Goal: Information Seeking & Learning: Learn about a topic

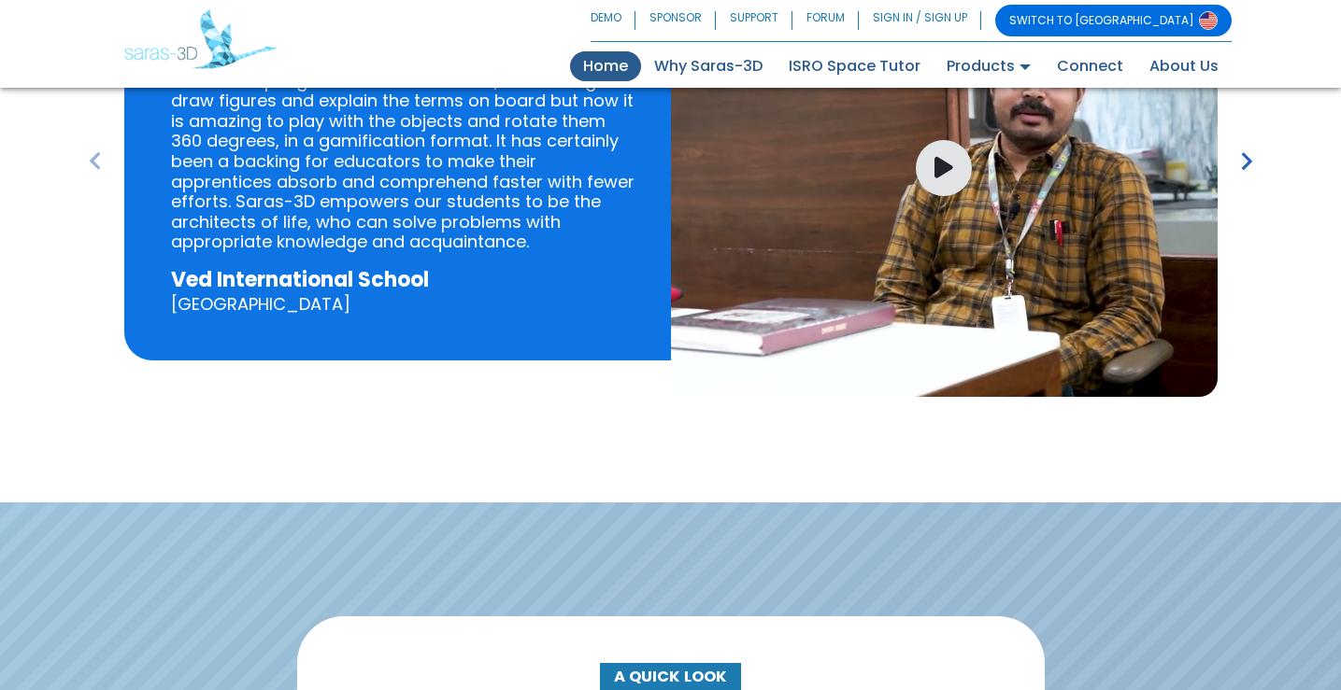
scroll to position [2990, 0]
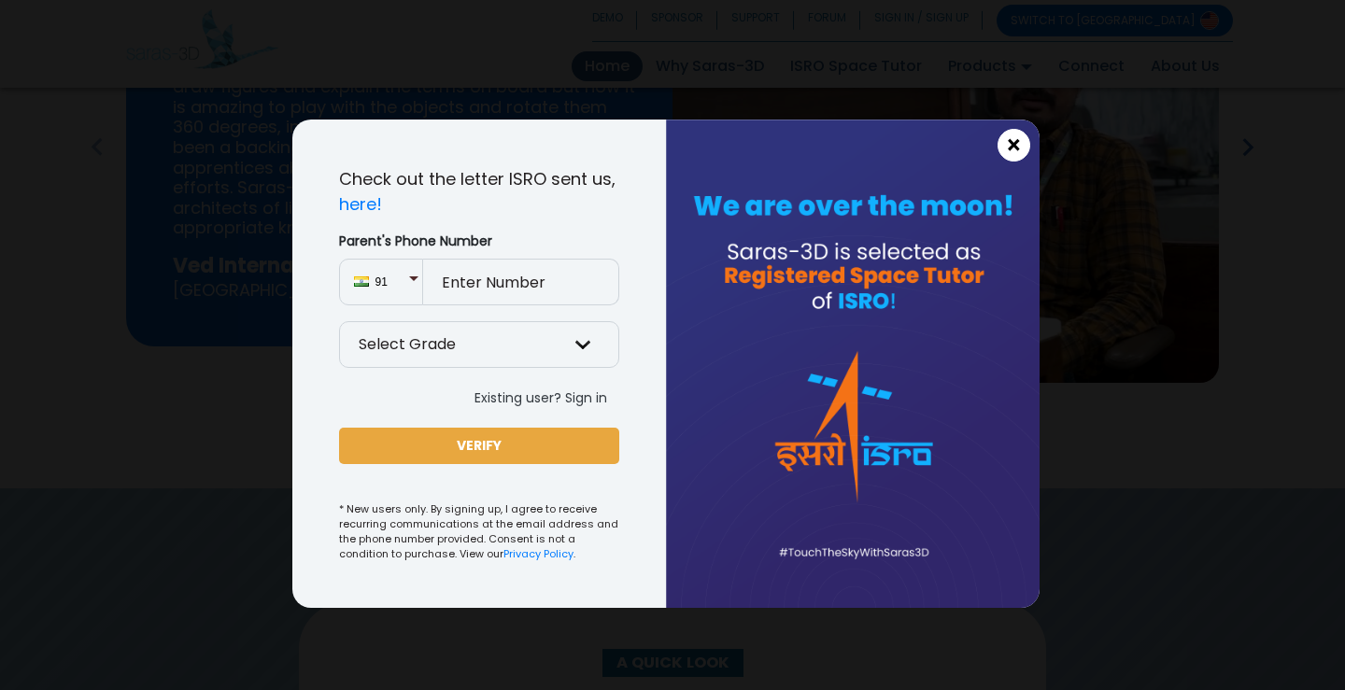
click at [1020, 149] on span "×" at bounding box center [1014, 146] width 16 height 24
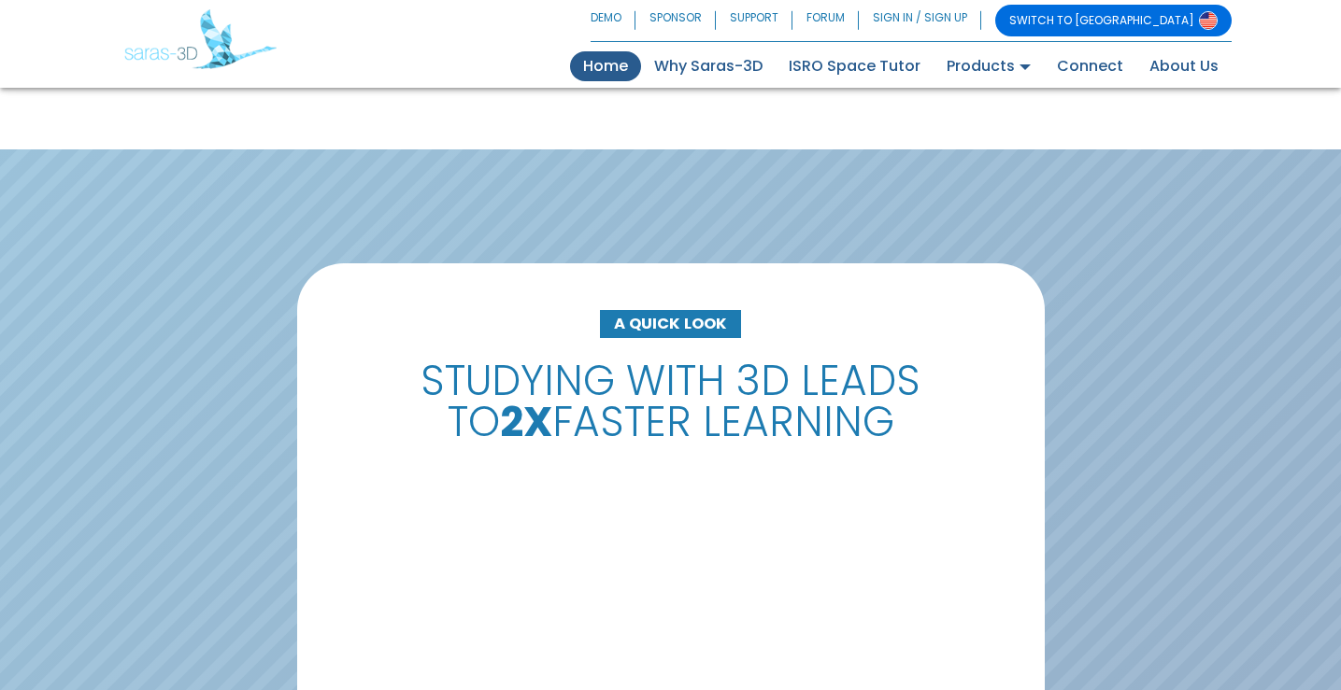
scroll to position [3457, 0]
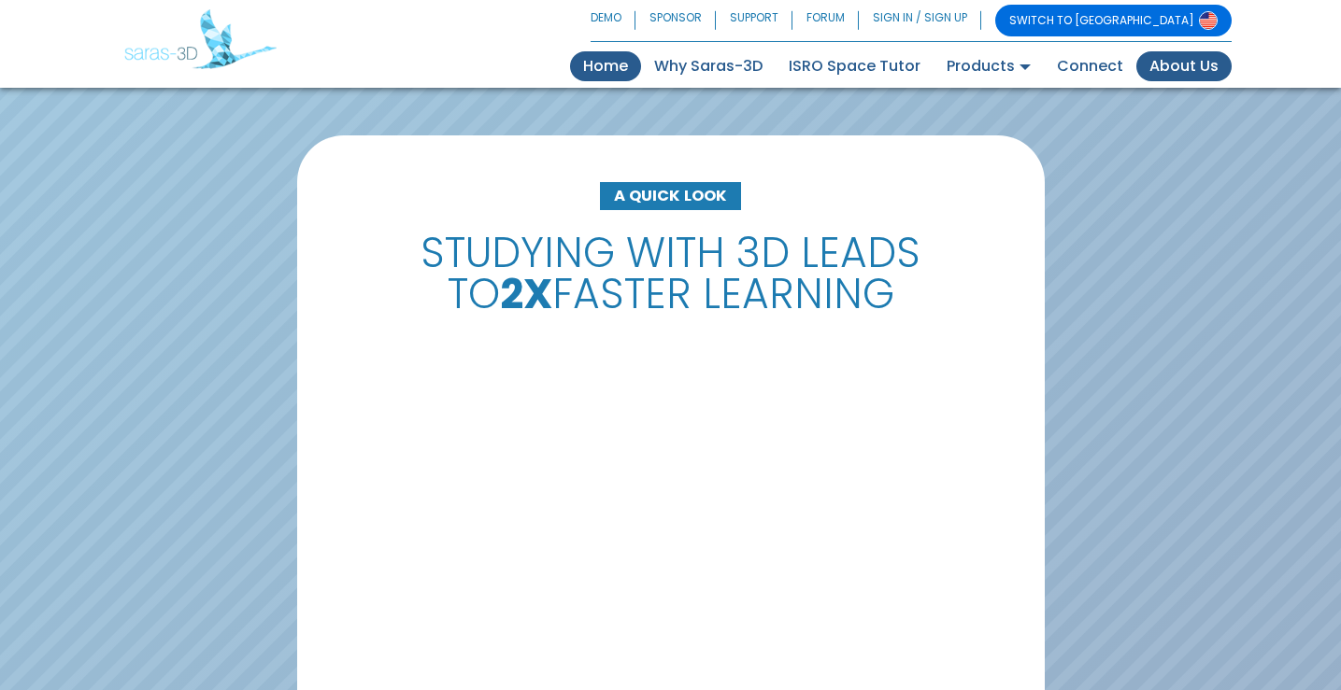
click at [1176, 64] on link "About Us" at bounding box center [1183, 66] width 95 height 30
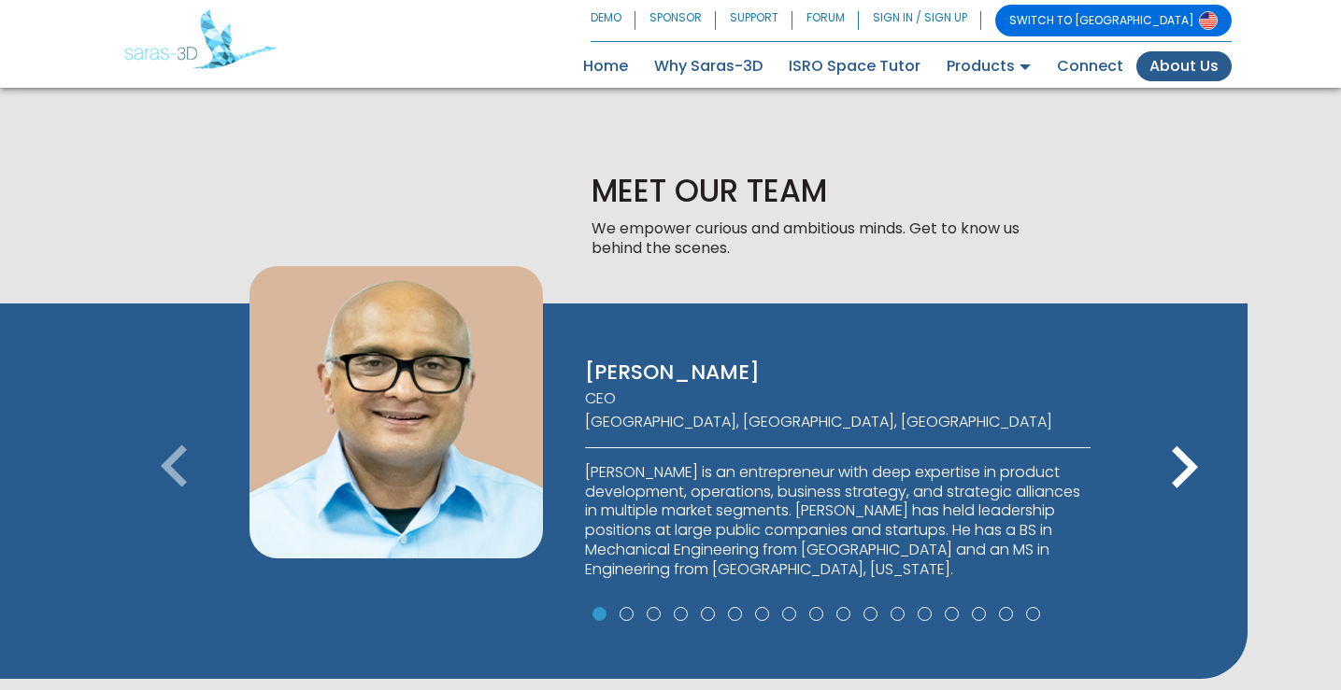
scroll to position [1121, 0]
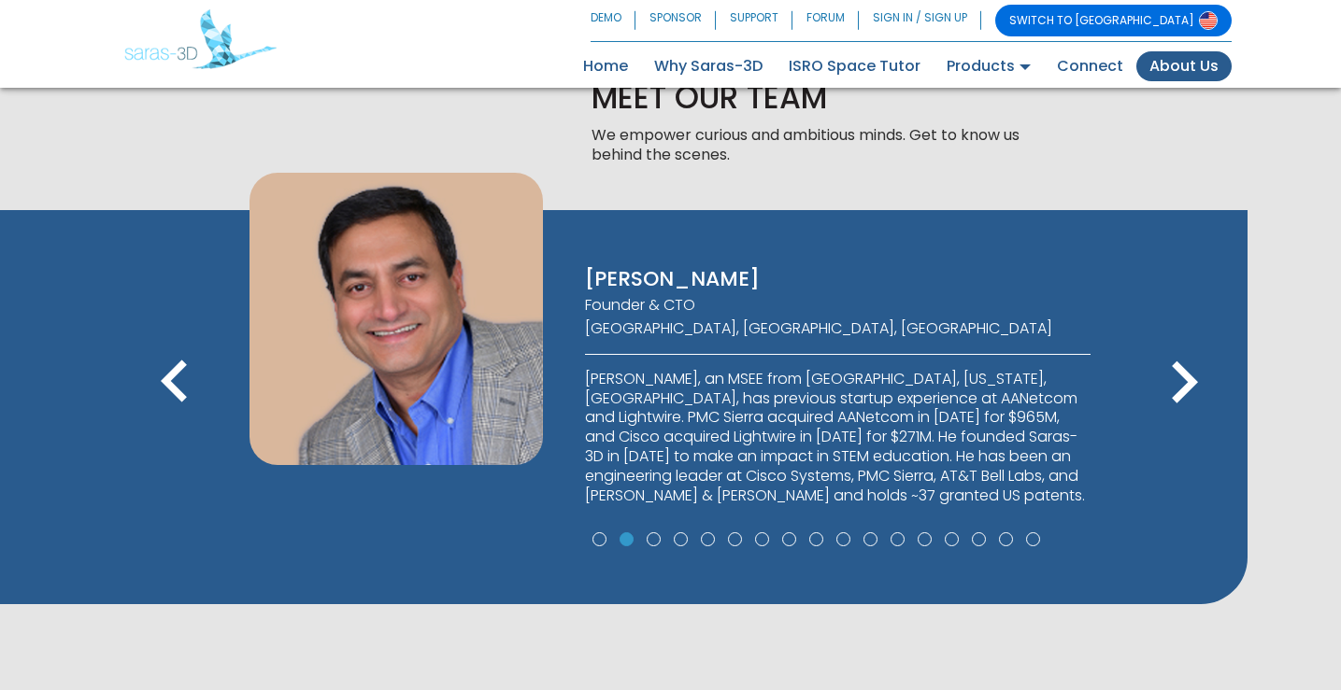
click at [192, 373] on icon "keyboard_arrow_left" at bounding box center [175, 383] width 84 height 84
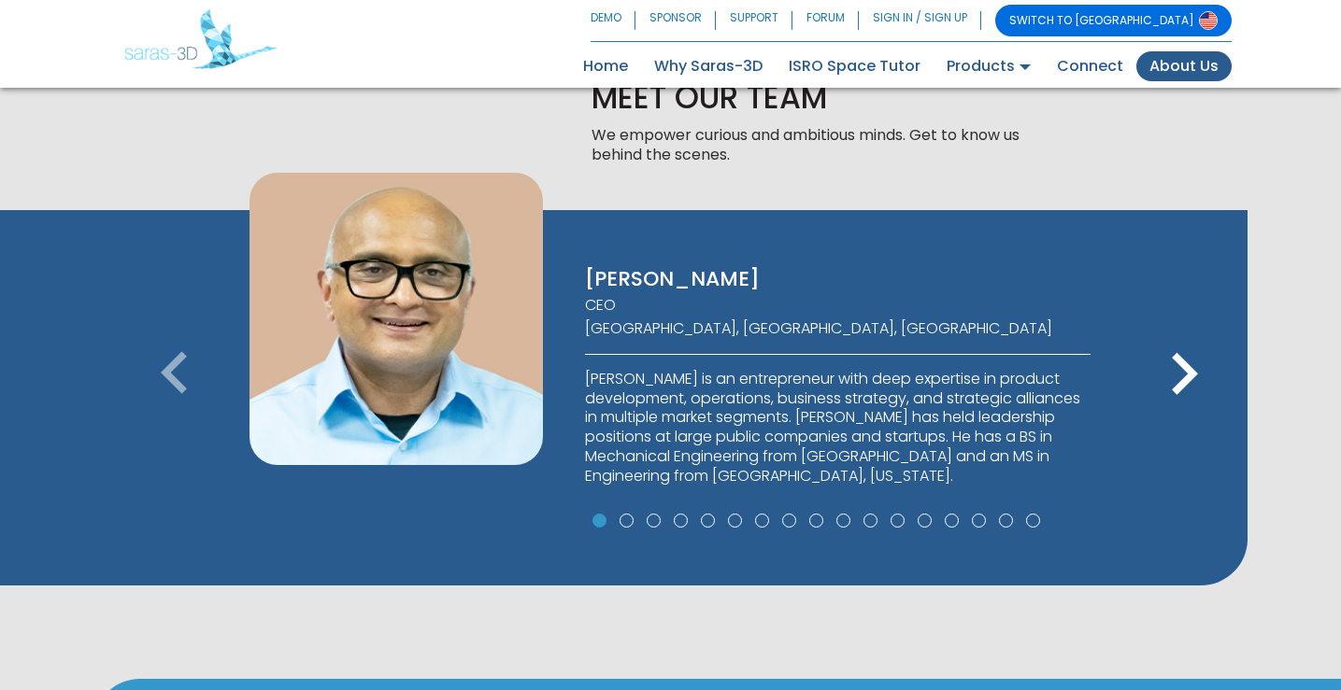
click at [1196, 392] on icon "keyboard_arrow_right" at bounding box center [1184, 375] width 84 height 84
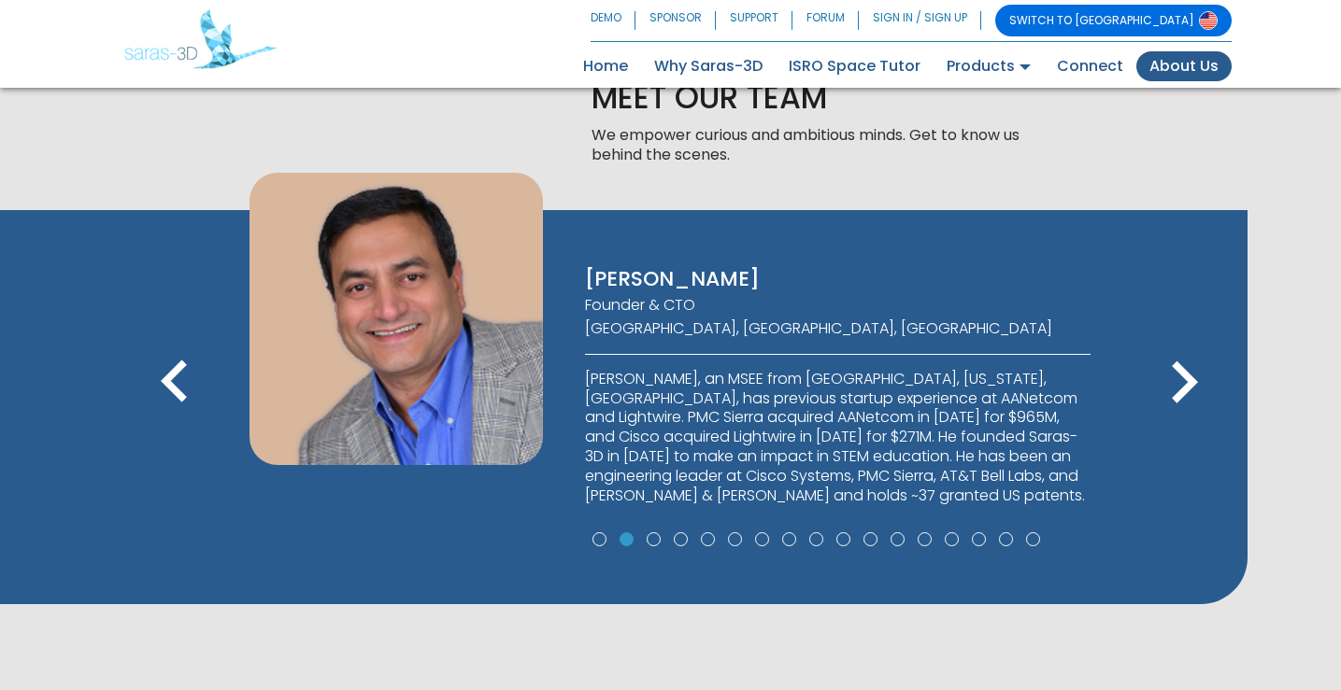
click at [1196, 392] on icon "keyboard_arrow_right" at bounding box center [1184, 383] width 84 height 84
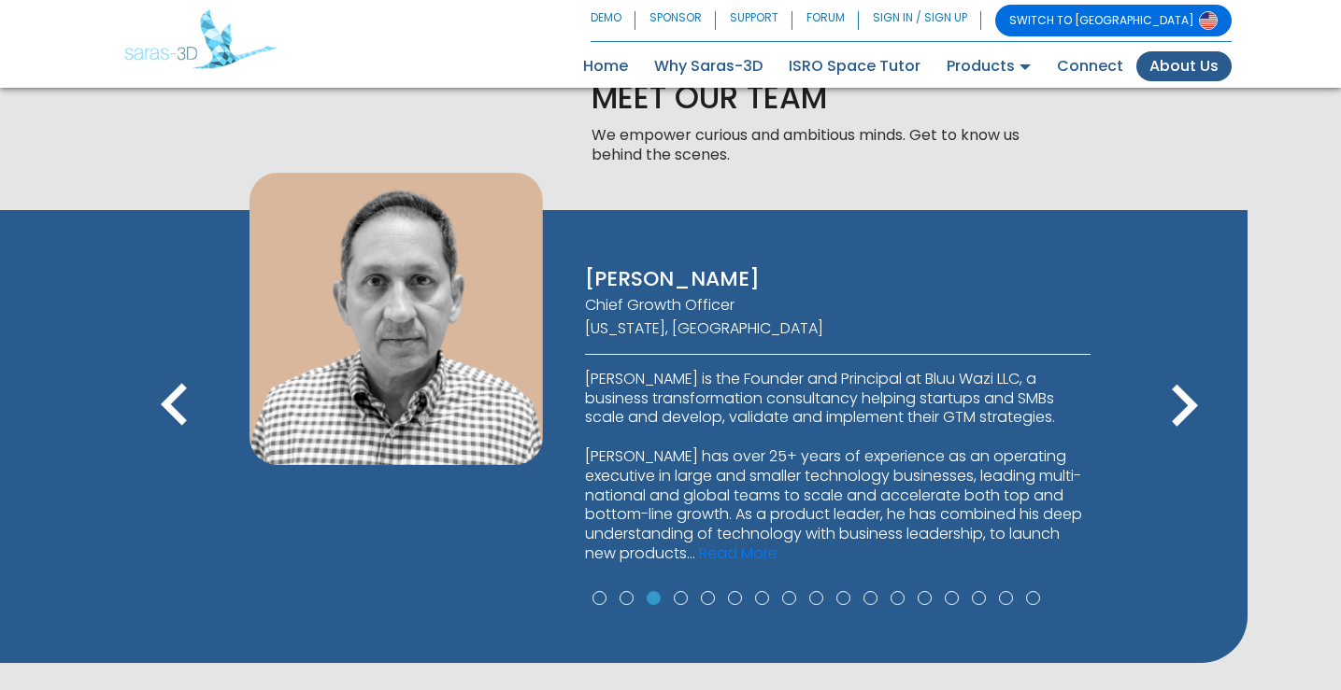
click at [1196, 392] on icon "keyboard_arrow_right" at bounding box center [1184, 406] width 84 height 84
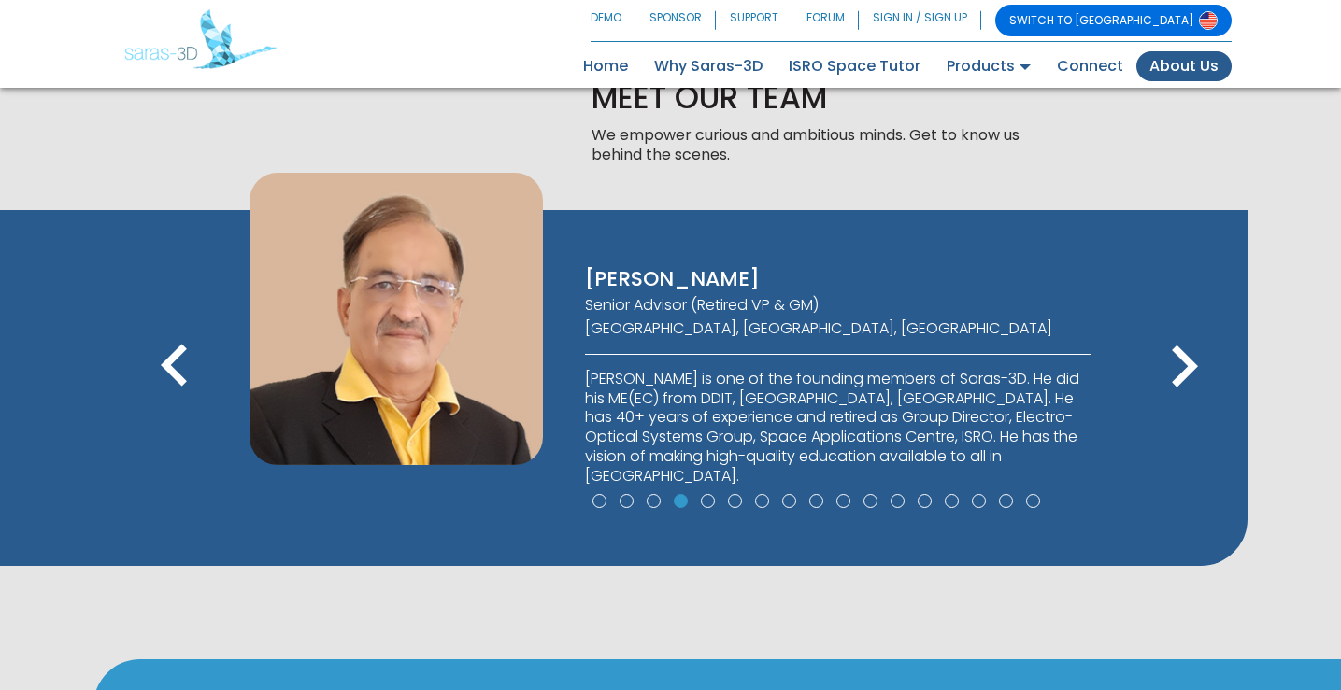
click at [1195, 389] on icon "keyboard_arrow_right" at bounding box center [1184, 367] width 84 height 84
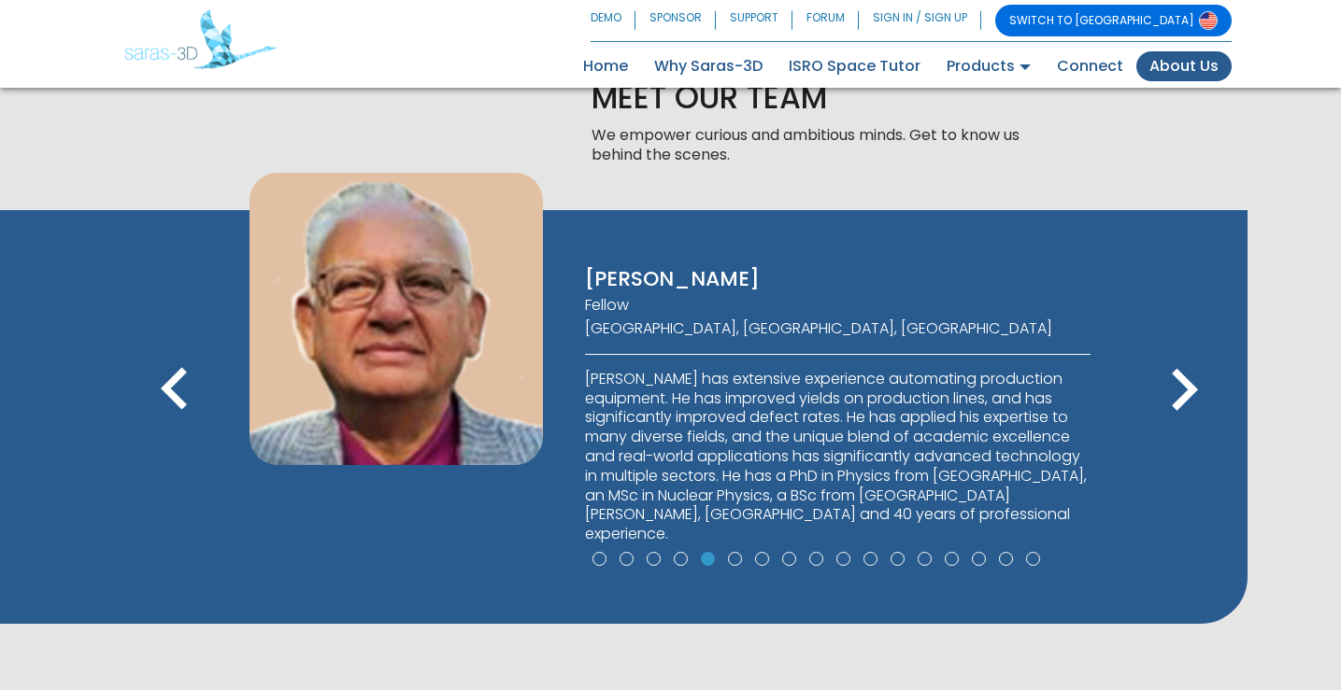
click at [1195, 386] on icon "keyboard_arrow_right" at bounding box center [1184, 390] width 84 height 84
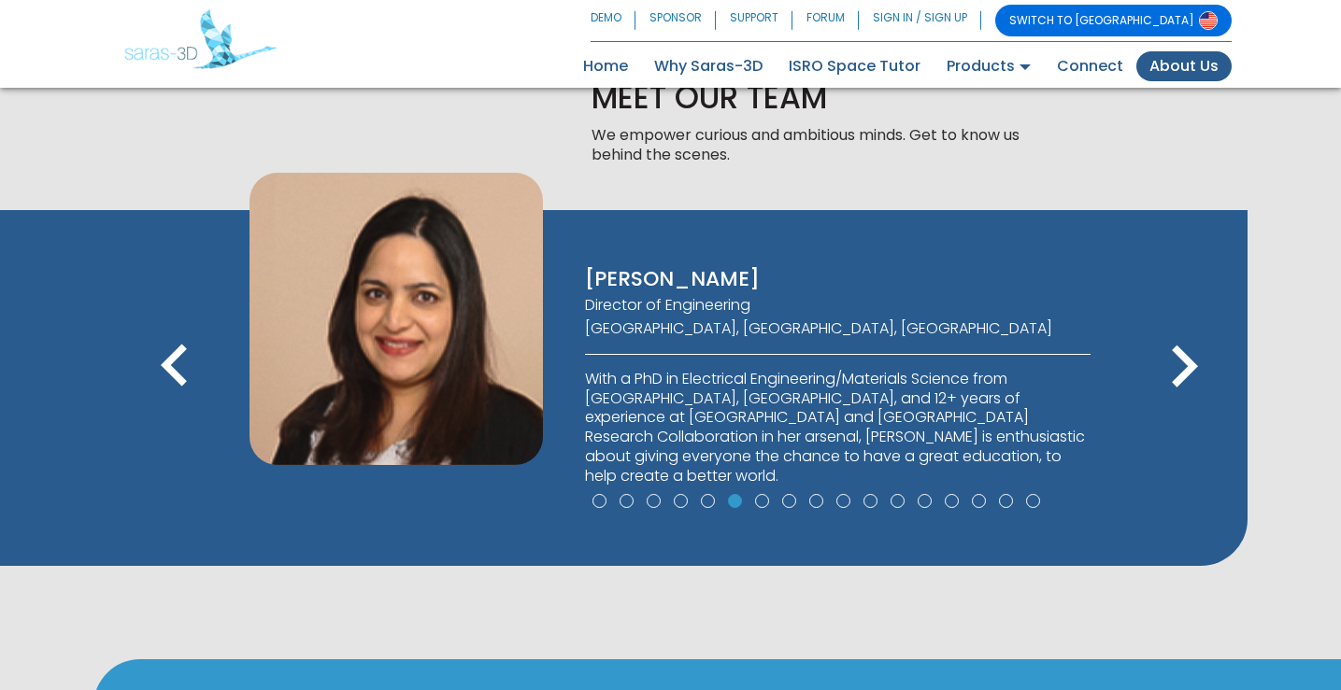
click at [1195, 386] on icon "keyboard_arrow_right" at bounding box center [1184, 367] width 84 height 84
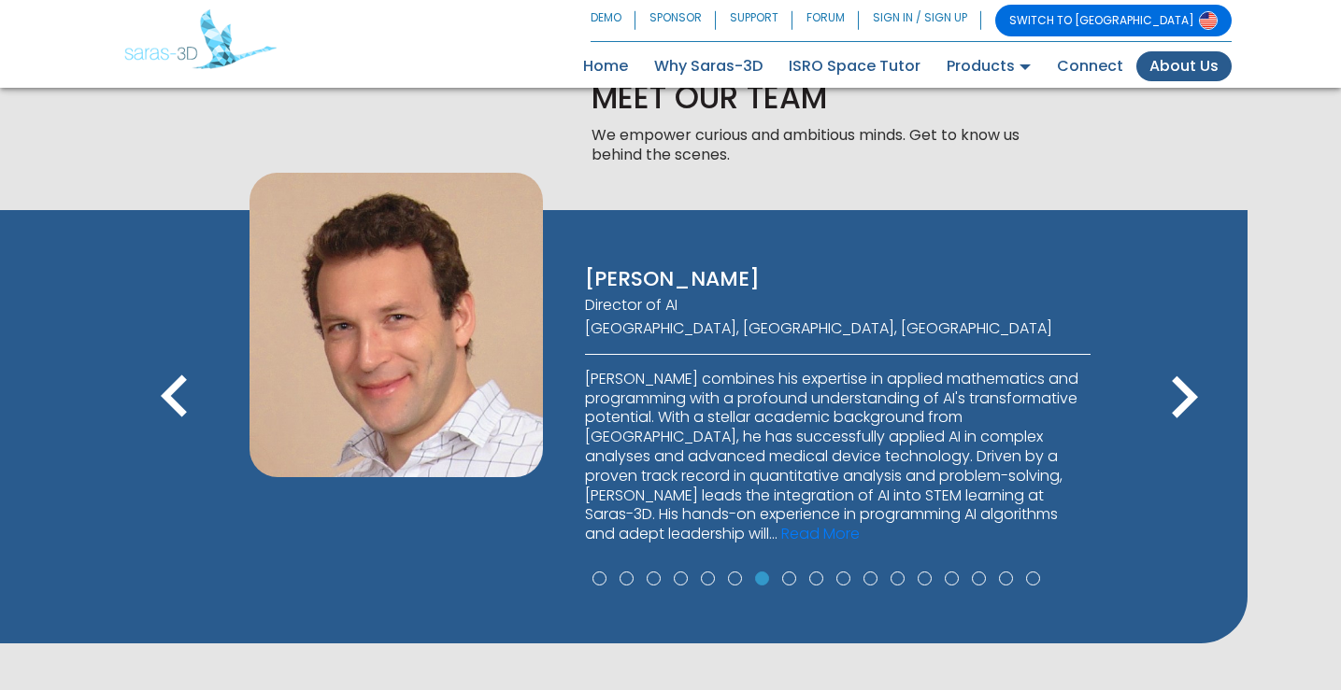
click at [1195, 386] on icon "keyboard_arrow_right" at bounding box center [1184, 398] width 84 height 84
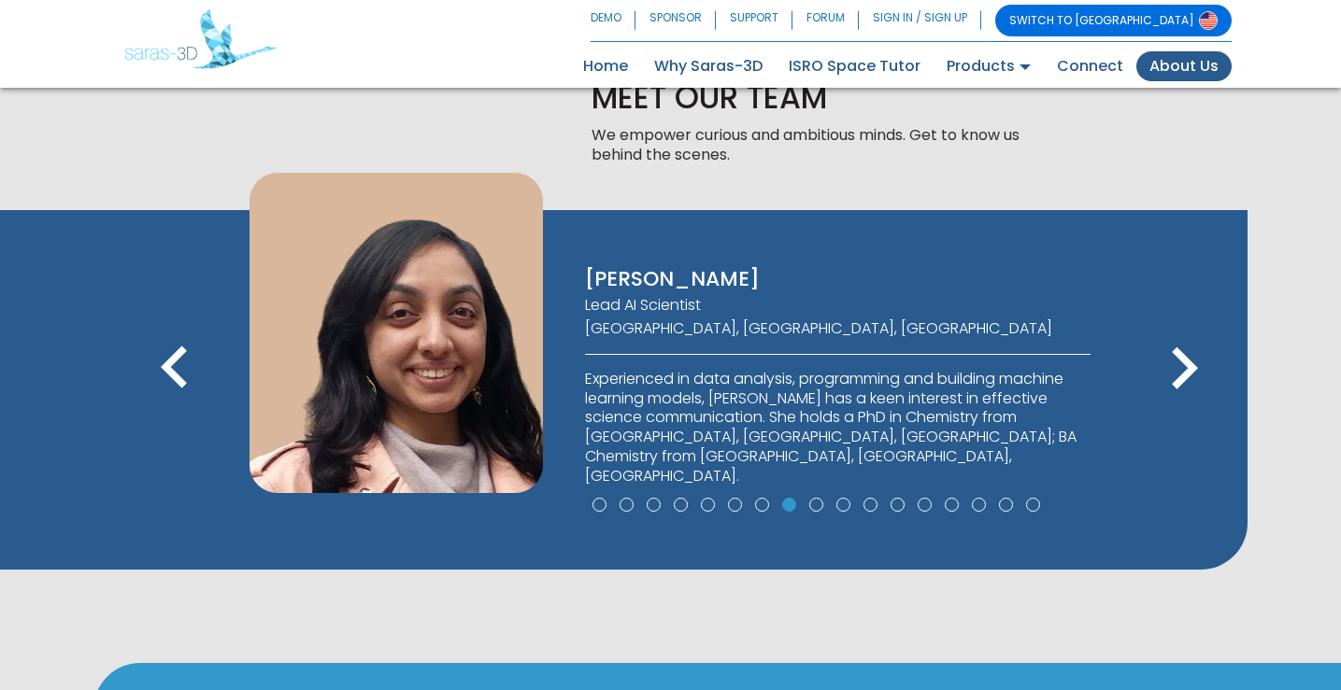
click at [1195, 386] on icon "keyboard_arrow_right" at bounding box center [1184, 369] width 84 height 84
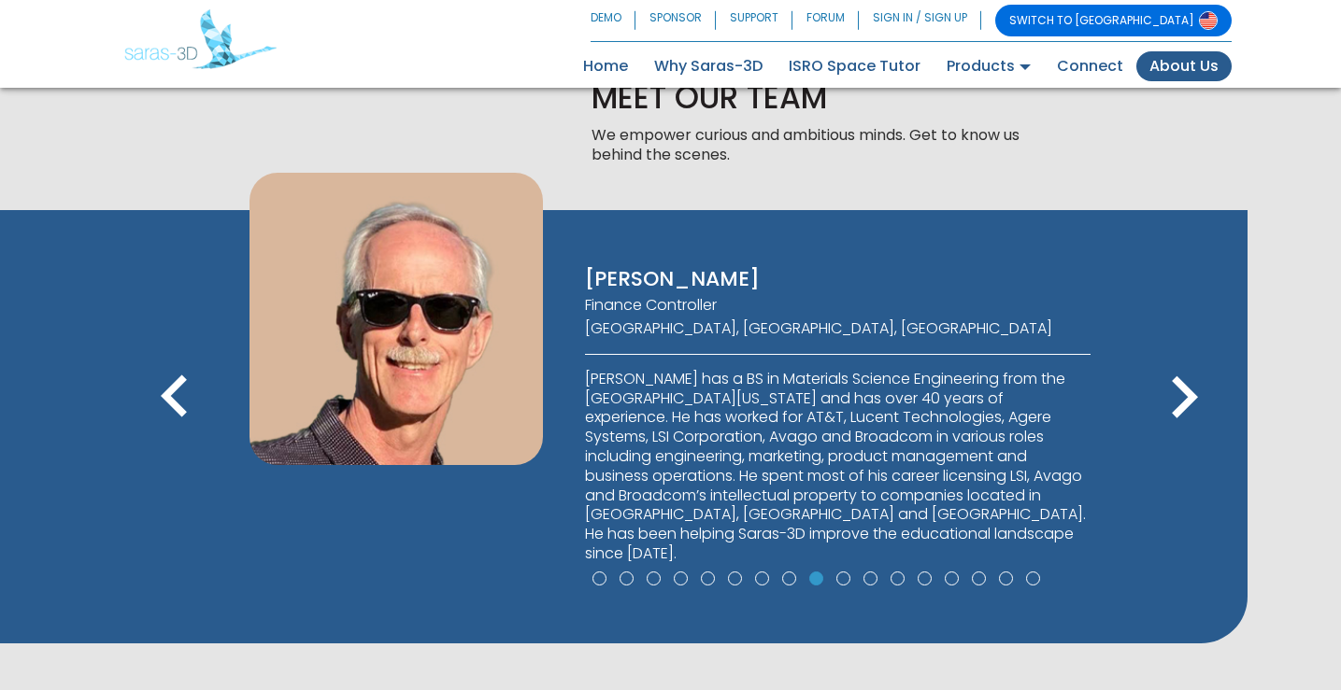
click at [1195, 386] on icon "keyboard_arrow_right" at bounding box center [1184, 398] width 84 height 84
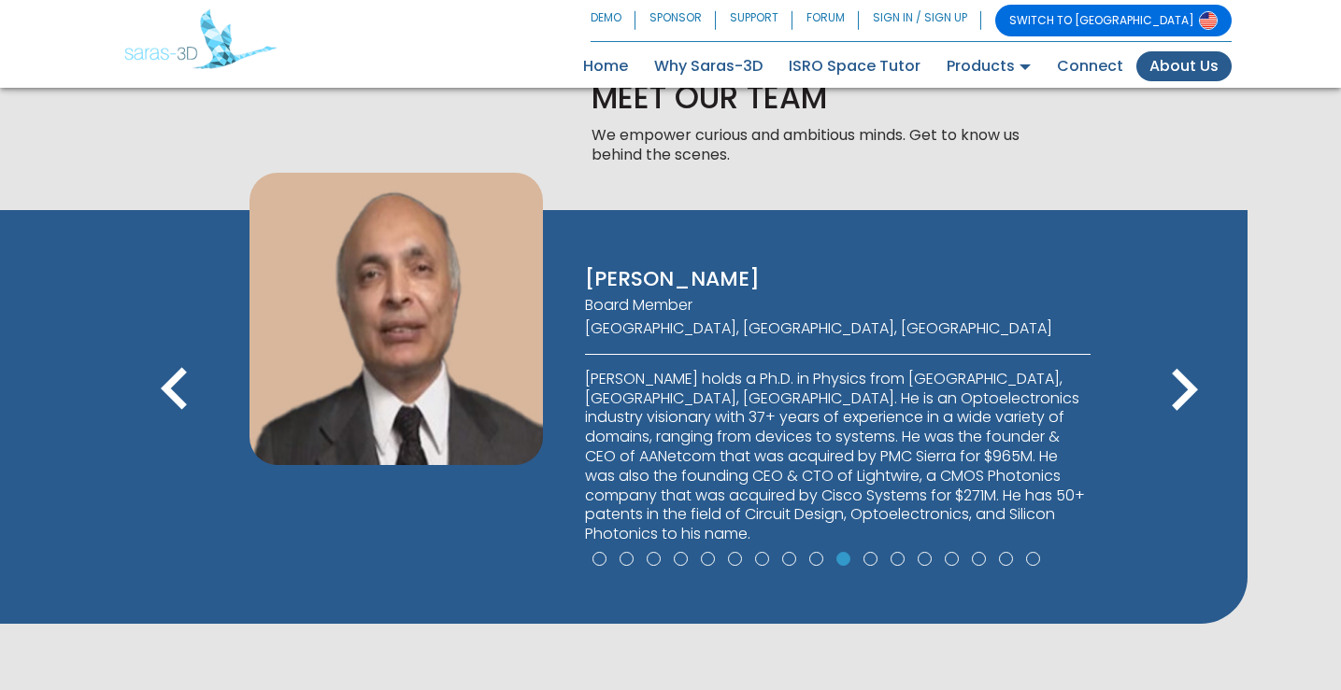
click at [1190, 393] on icon "keyboard_arrow_right" at bounding box center [1184, 390] width 84 height 84
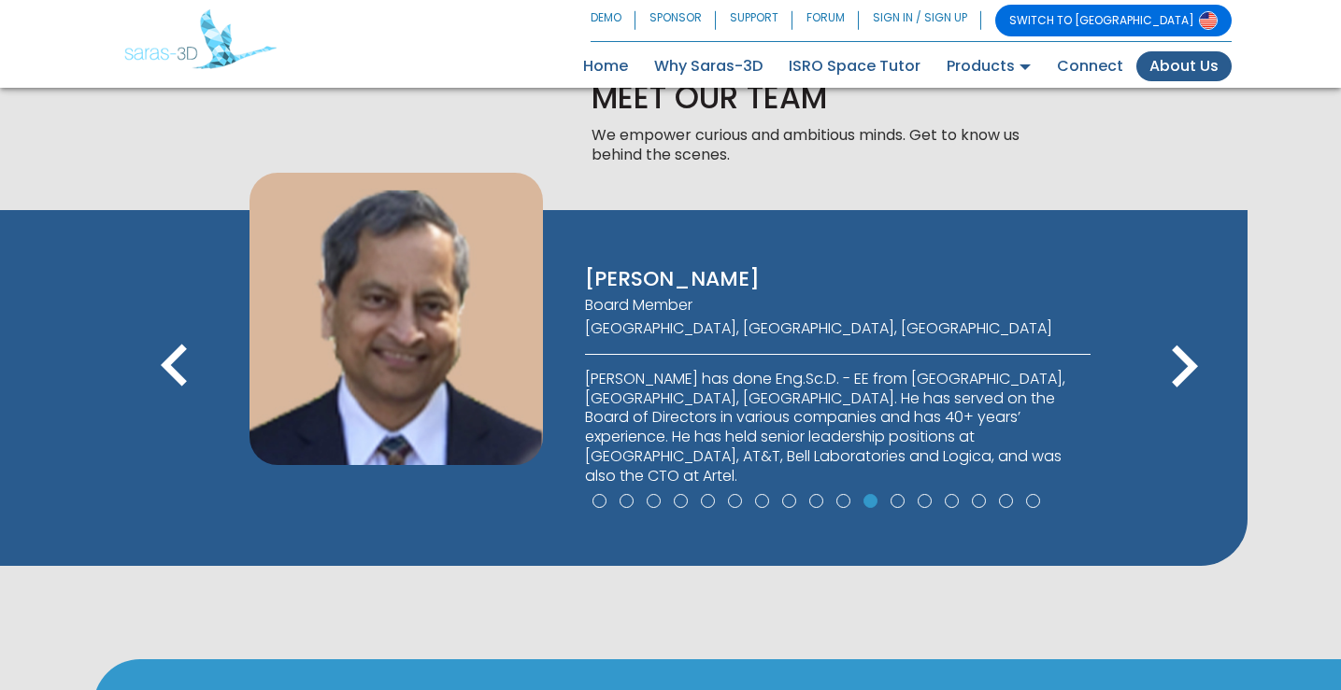
click at [1190, 393] on icon "keyboard_arrow_right" at bounding box center [1184, 367] width 84 height 84
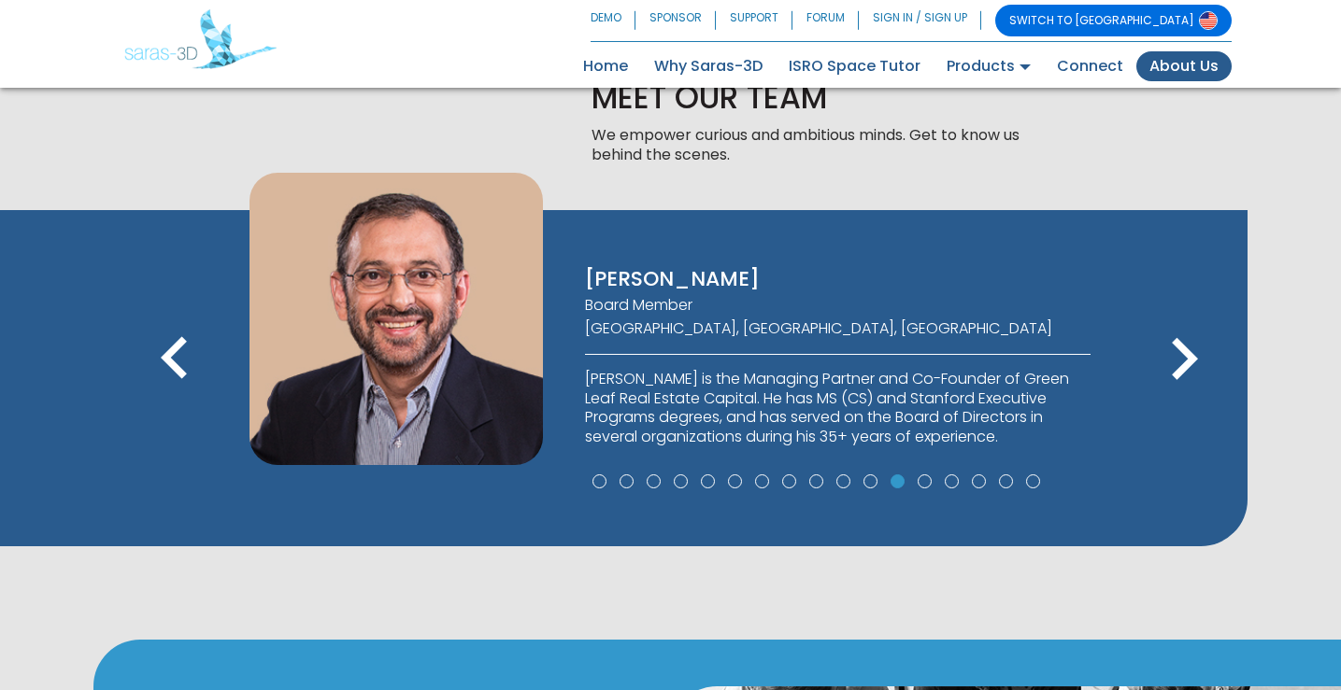
click at [173, 366] on icon "keyboard_arrow_left" at bounding box center [175, 360] width 84 height 84
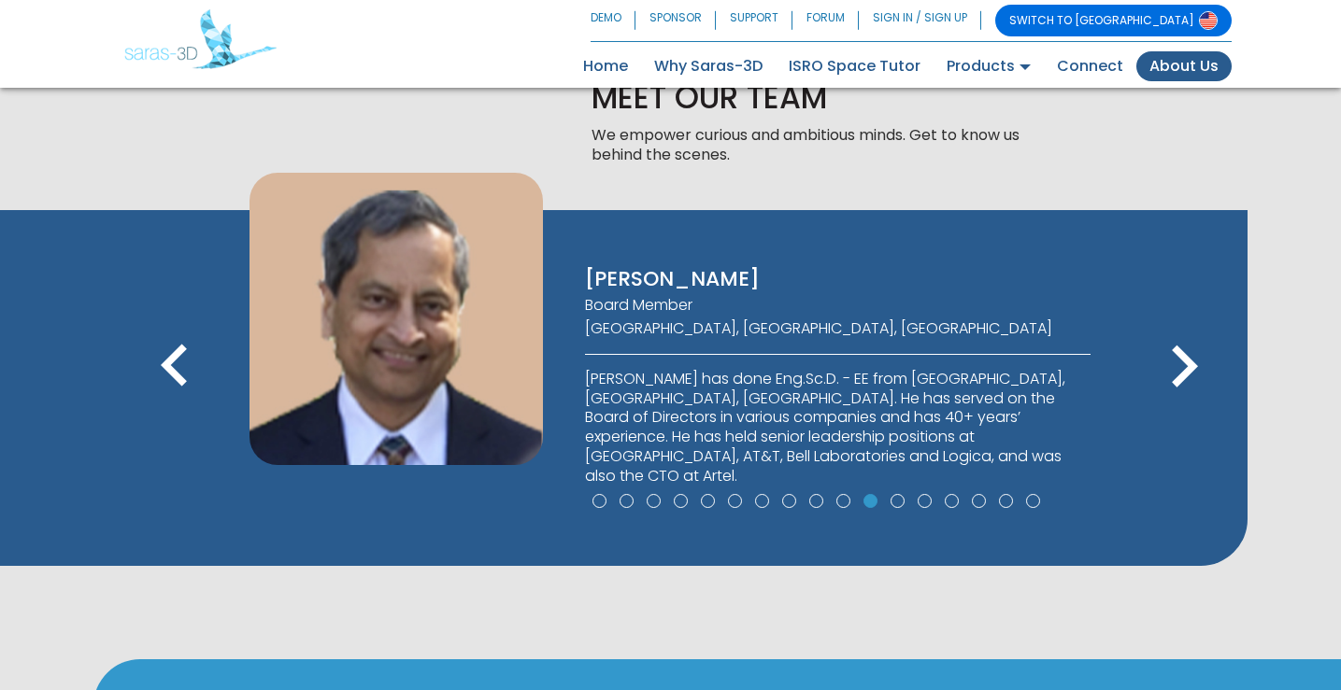
click at [1178, 369] on icon "keyboard_arrow_right" at bounding box center [1184, 367] width 84 height 84
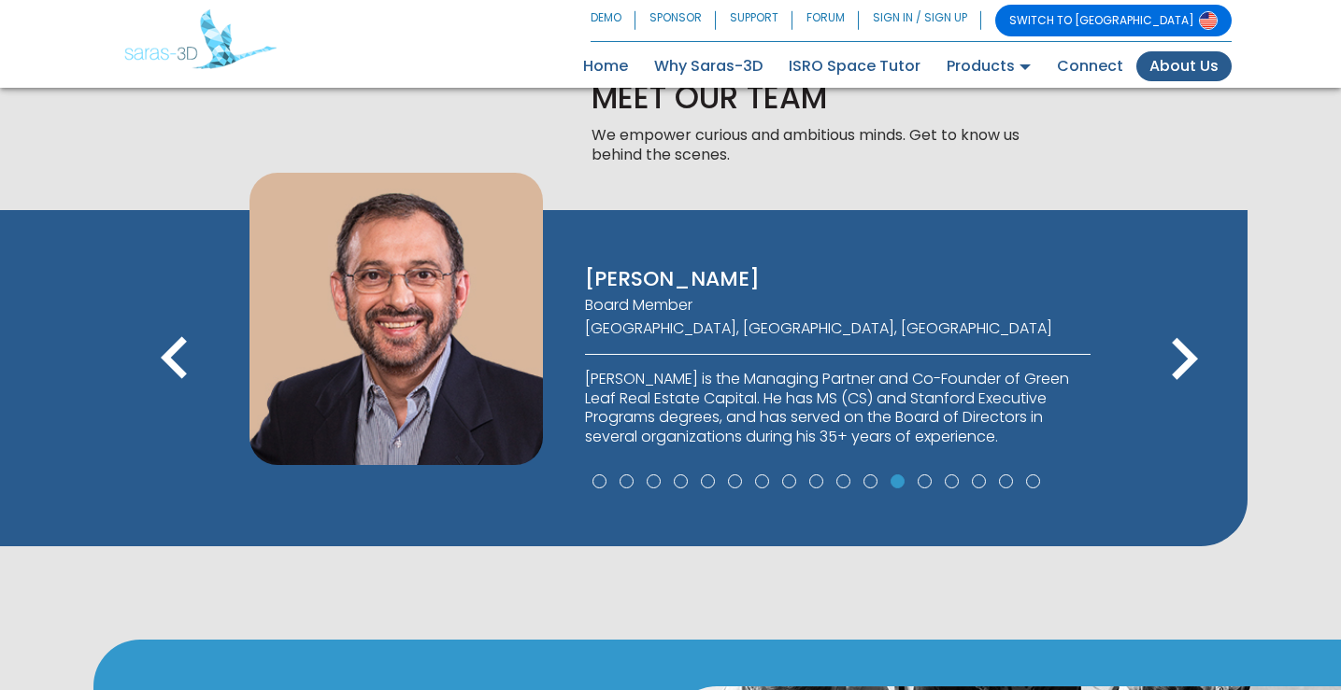
click at [1178, 369] on icon "keyboard_arrow_right" at bounding box center [1184, 360] width 84 height 84
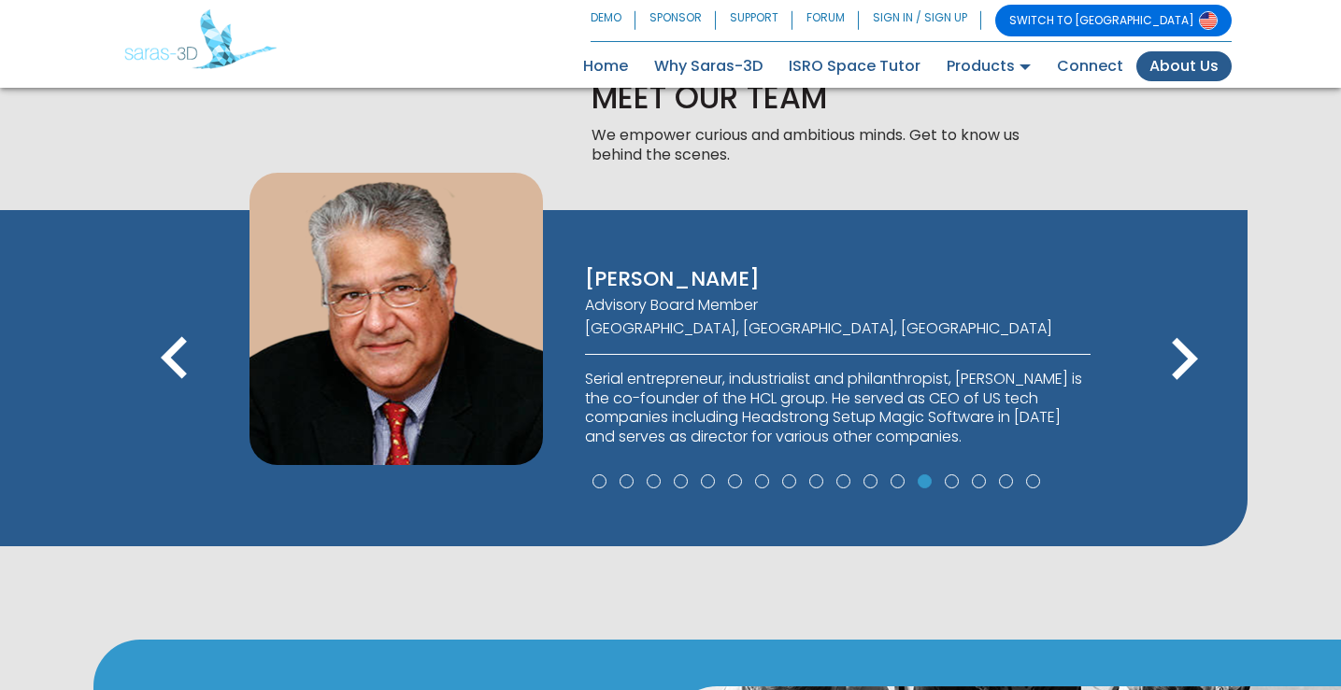
click at [1178, 369] on icon "keyboard_arrow_right" at bounding box center [1184, 360] width 84 height 84
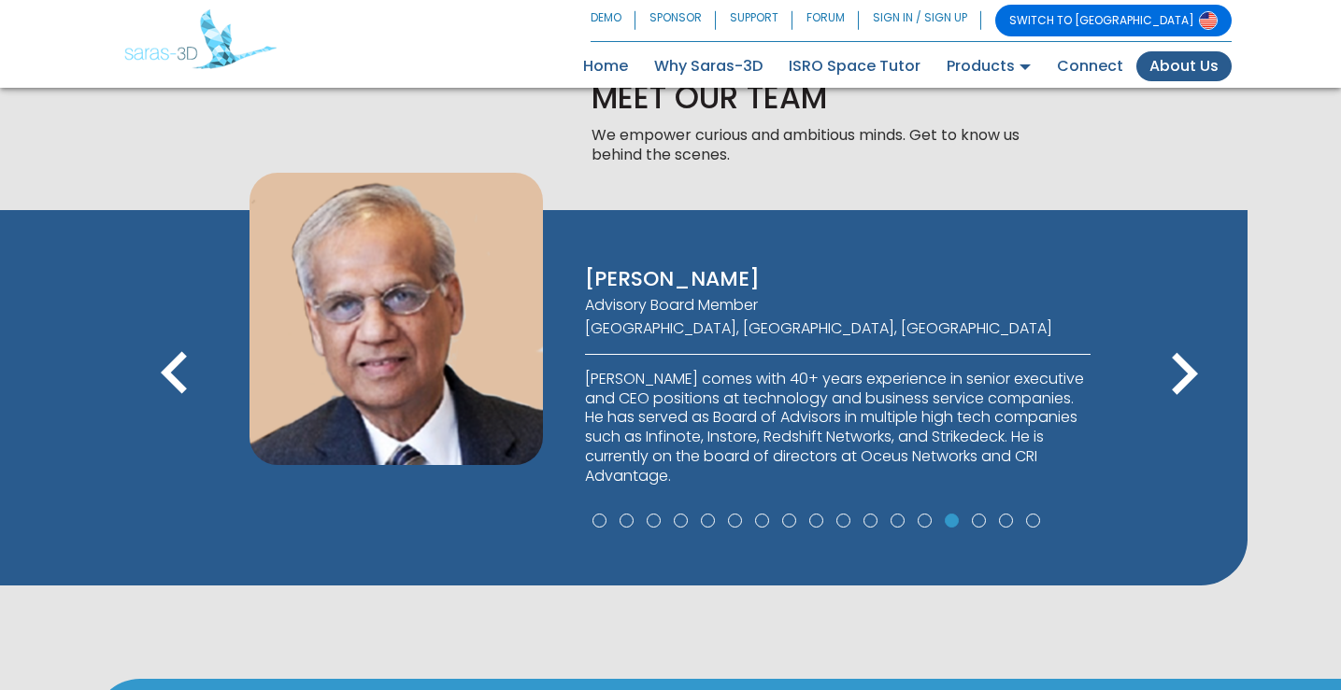
click at [1178, 369] on icon "keyboard_arrow_right" at bounding box center [1184, 375] width 84 height 84
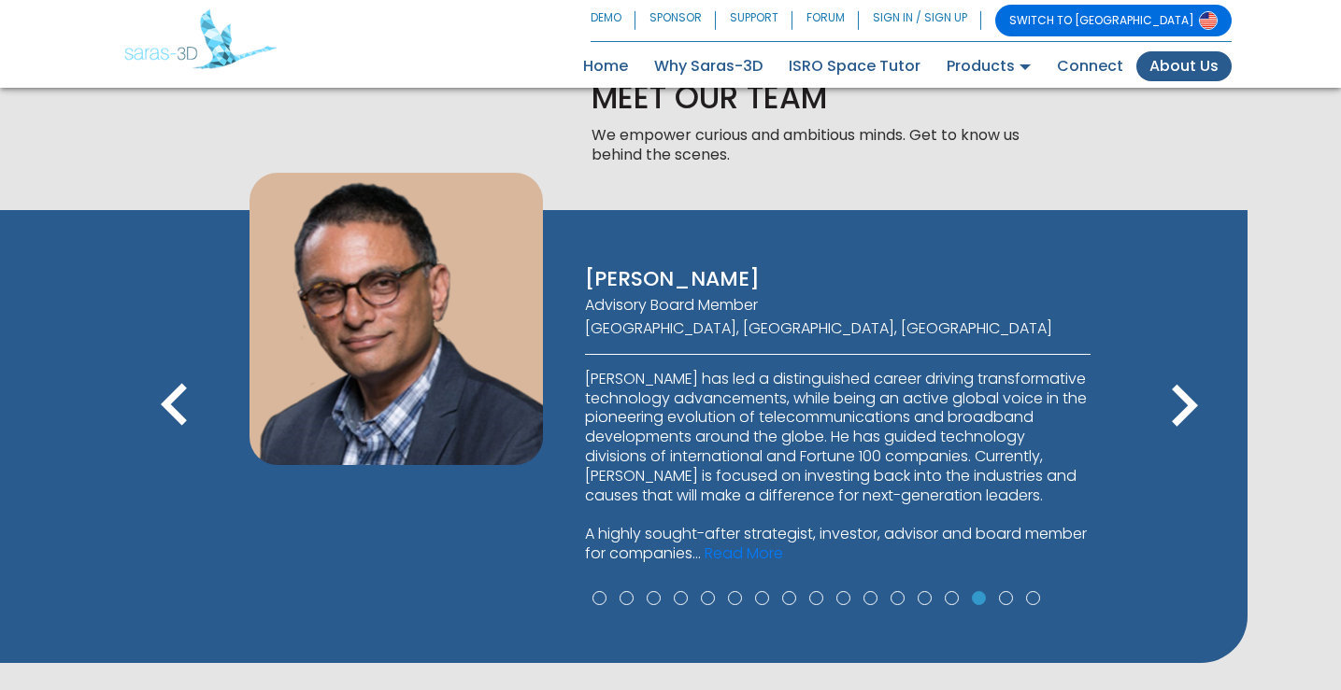
click at [156, 419] on icon "keyboard_arrow_left" at bounding box center [175, 406] width 84 height 84
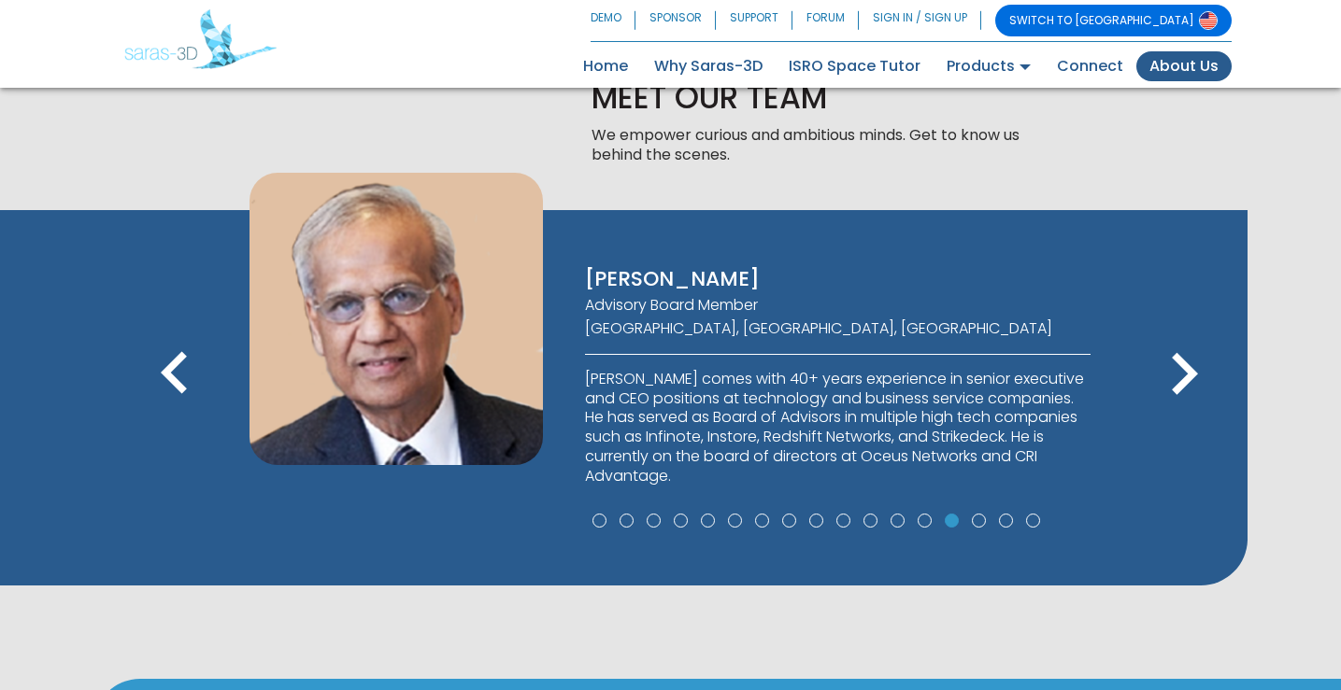
click at [1202, 382] on icon "keyboard_arrow_right" at bounding box center [1184, 375] width 84 height 84
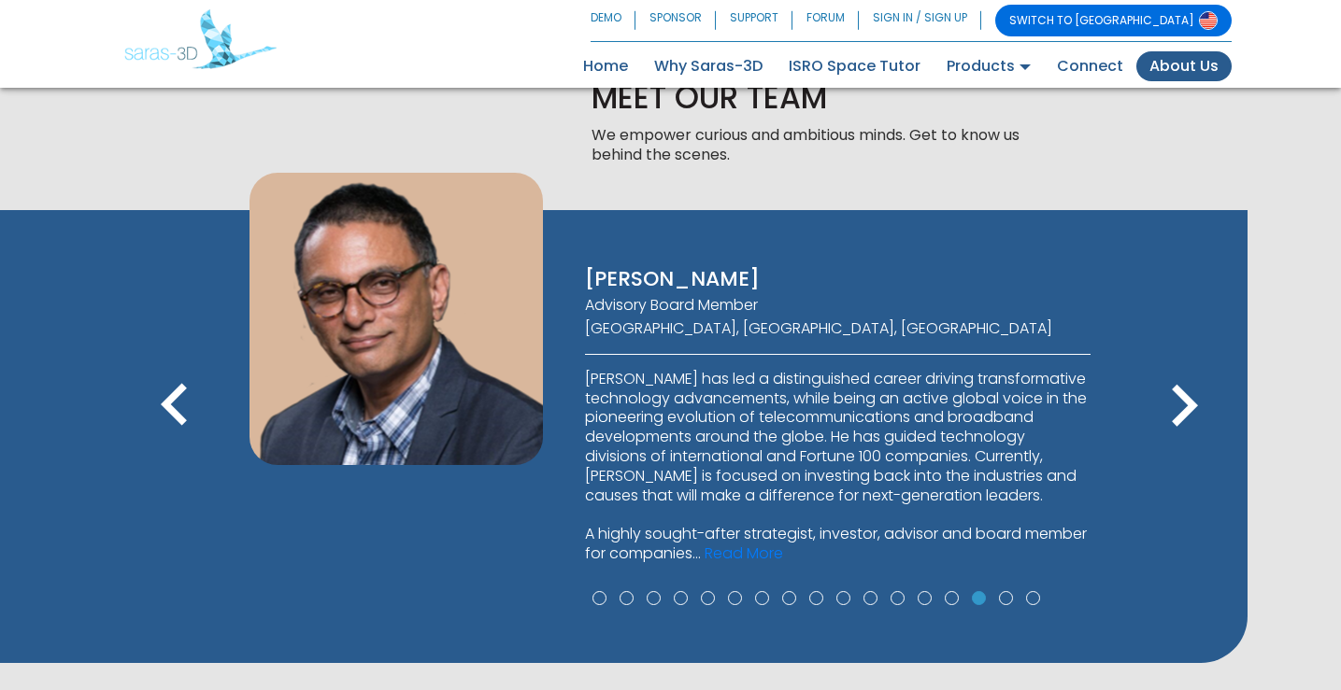
click at [1202, 382] on icon "keyboard_arrow_right" at bounding box center [1184, 406] width 84 height 84
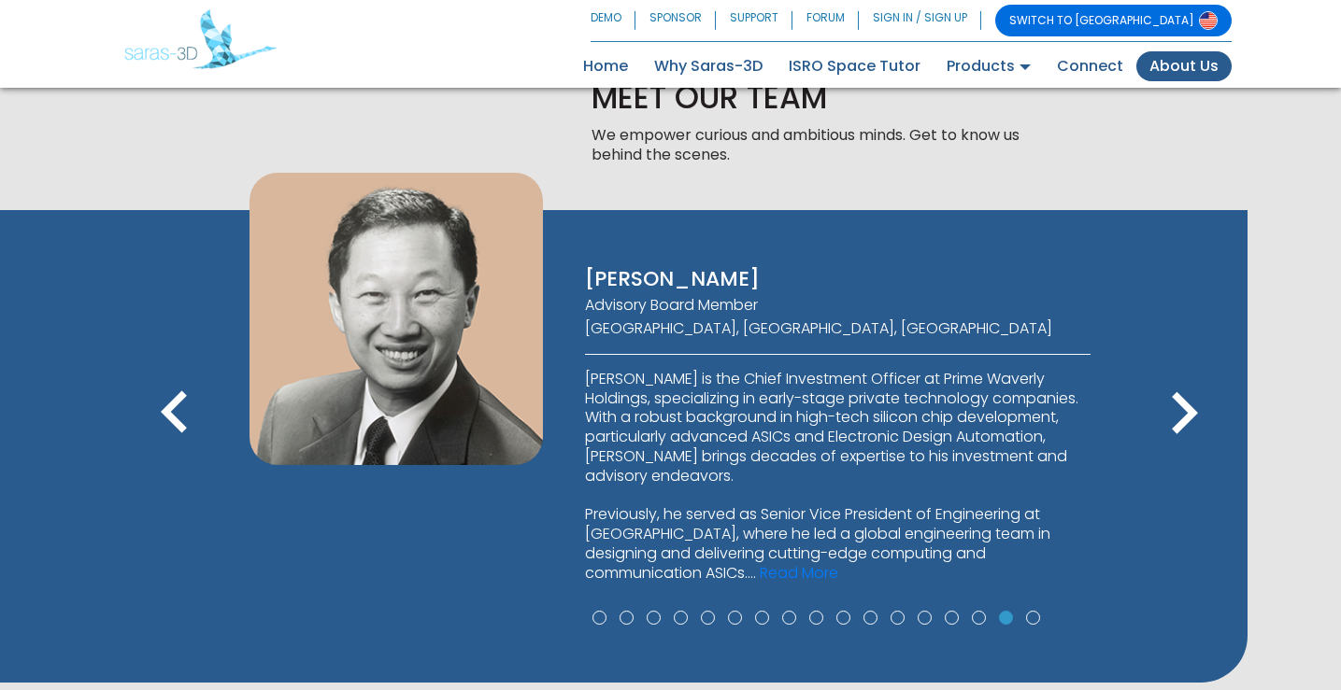
click at [1202, 382] on icon "keyboard_arrow_right" at bounding box center [1184, 414] width 84 height 84
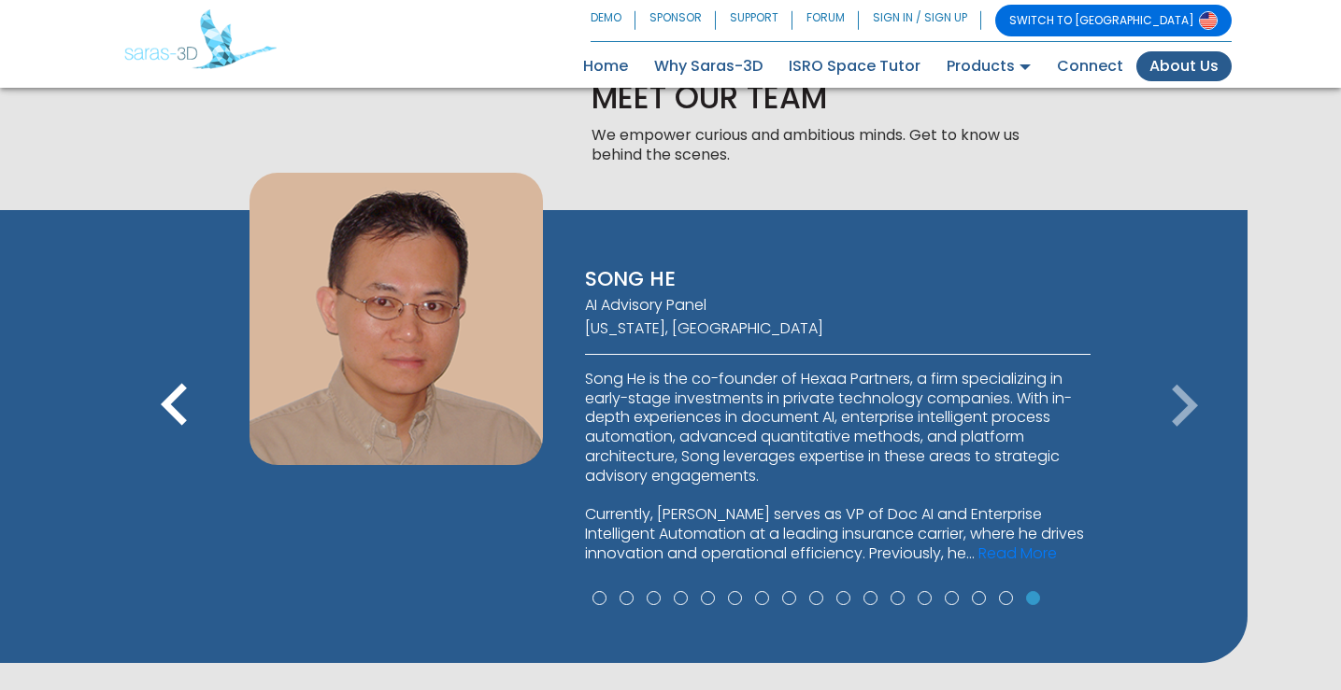
click at [1202, 382] on icon "keyboard_arrow_right" at bounding box center [1184, 406] width 84 height 84
click at [1173, 405] on icon "keyboard_arrow_right" at bounding box center [1184, 406] width 84 height 84
click at [1177, 408] on icon "keyboard_arrow_right" at bounding box center [1184, 406] width 84 height 84
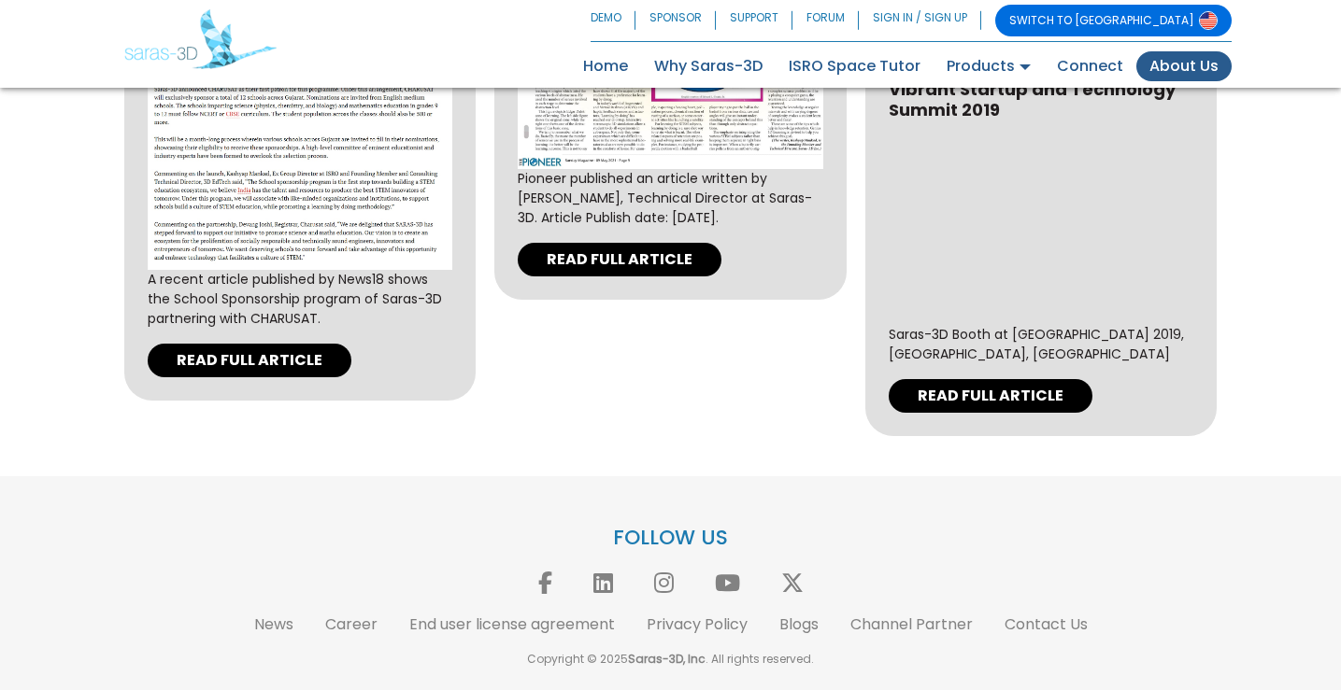
scroll to position [5979, 0]
click at [593, 584] on icon at bounding box center [603, 583] width 38 height 22
